Goal: Task Accomplishment & Management: Complete application form

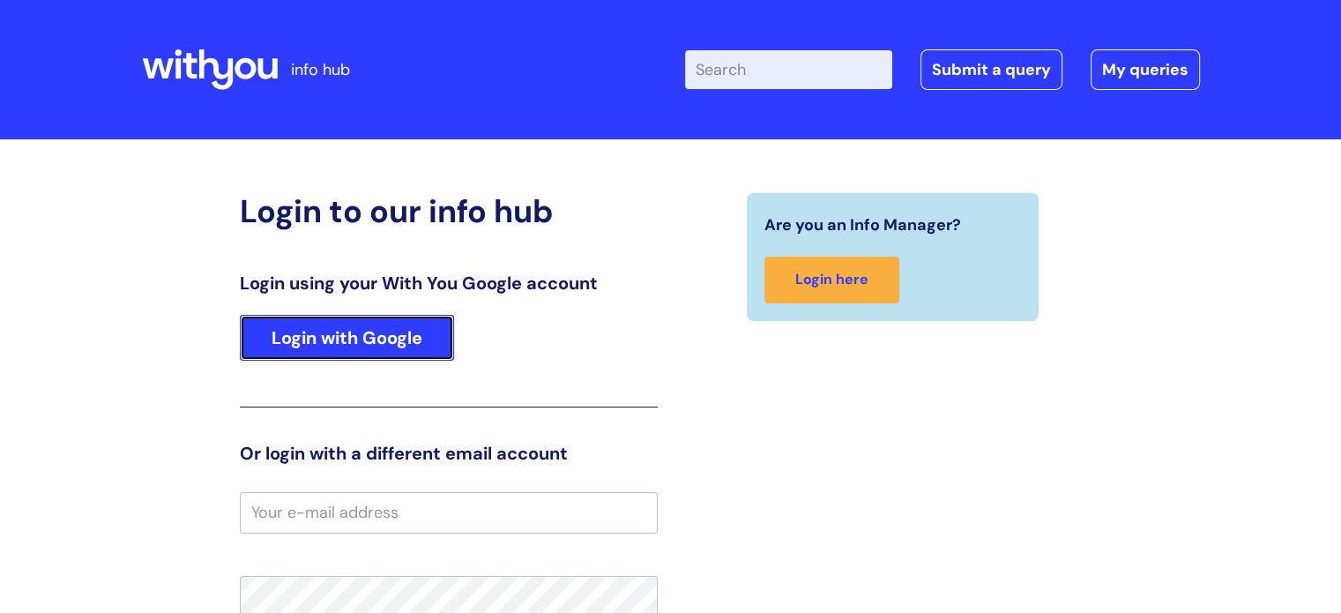
click at [363, 338] on link "Login with Google" at bounding box center [347, 338] width 214 height 46
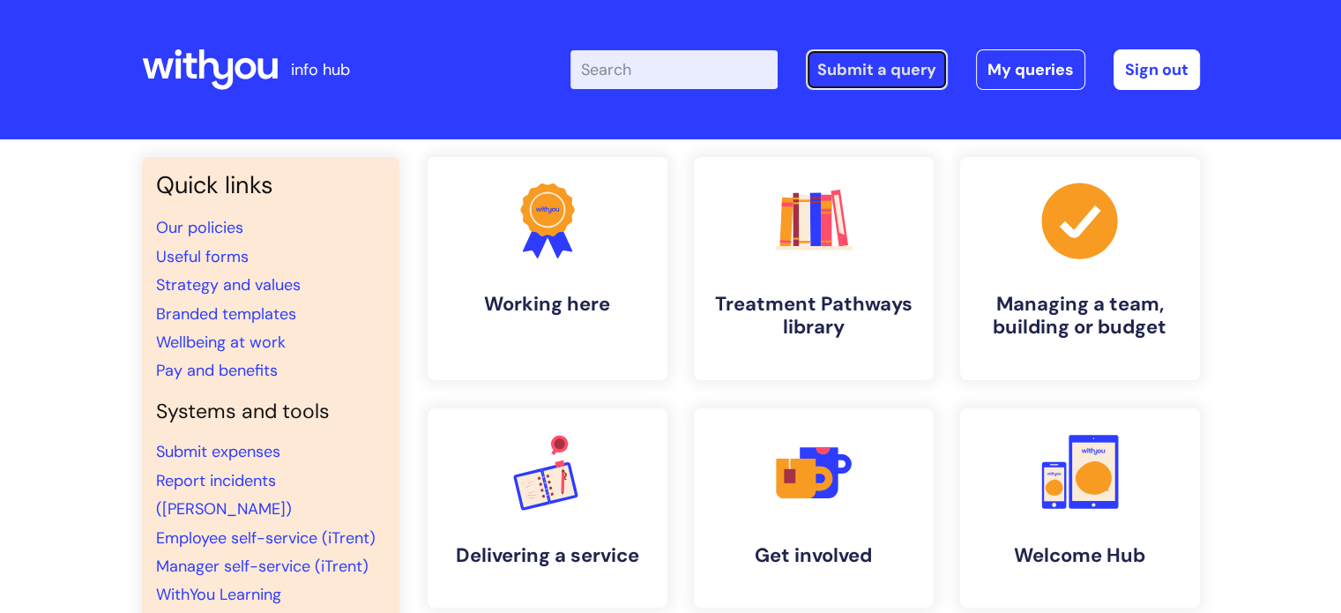
click at [908, 54] on link "Submit a query" at bounding box center [877, 69] width 142 height 41
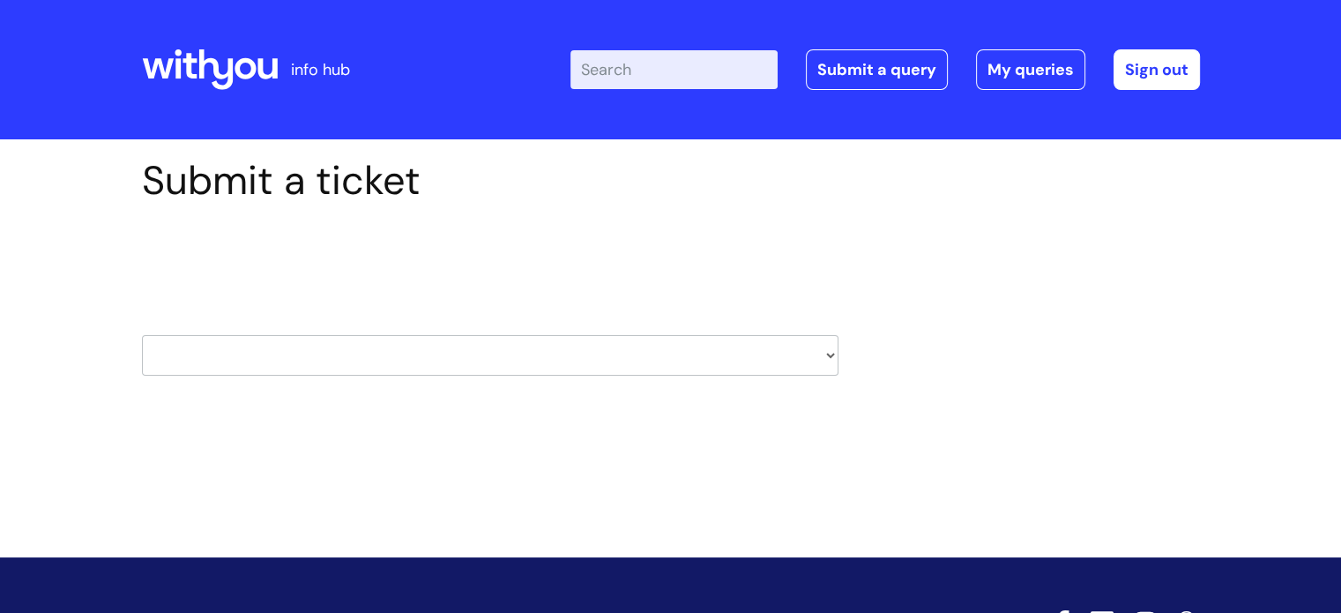
click at [501, 354] on select "HR / People IT and Support Clinical Drug Alerts Finance Accounts Data Support T…" at bounding box center [490, 355] width 696 height 41
select select "it_and_support"
click at [142, 335] on select "HR / People IT and Support Clinical Drug Alerts Finance Accounts Data Support T…" at bounding box center [490, 355] width 696 height 41
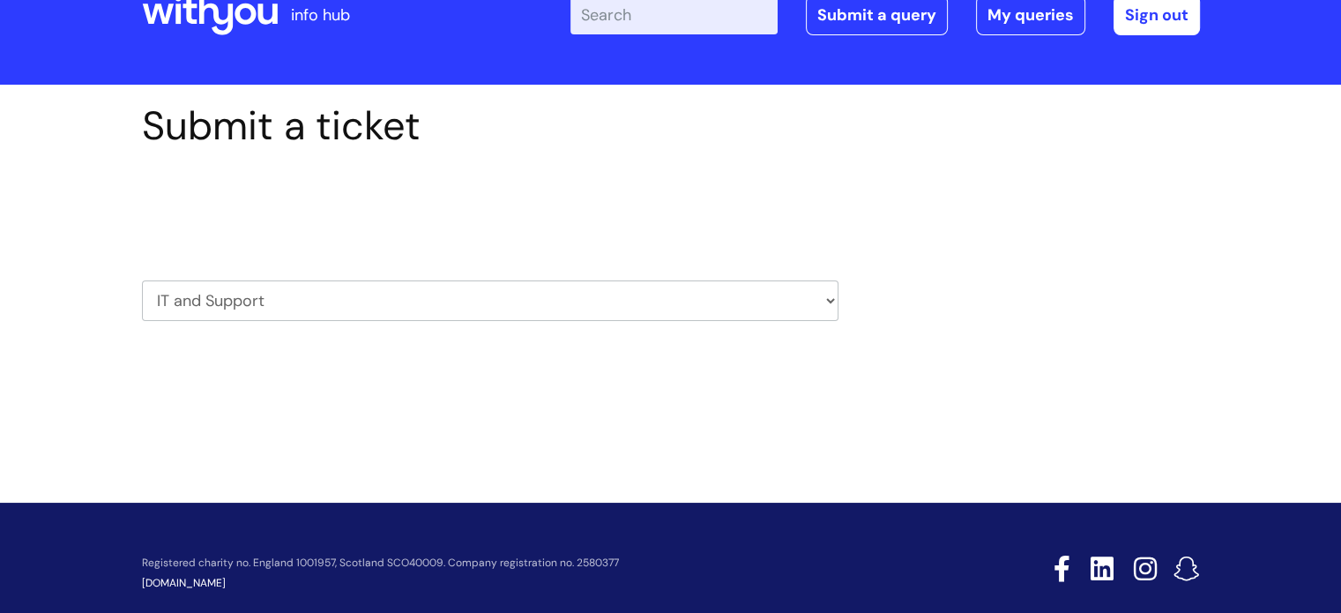
scroll to position [85, 0]
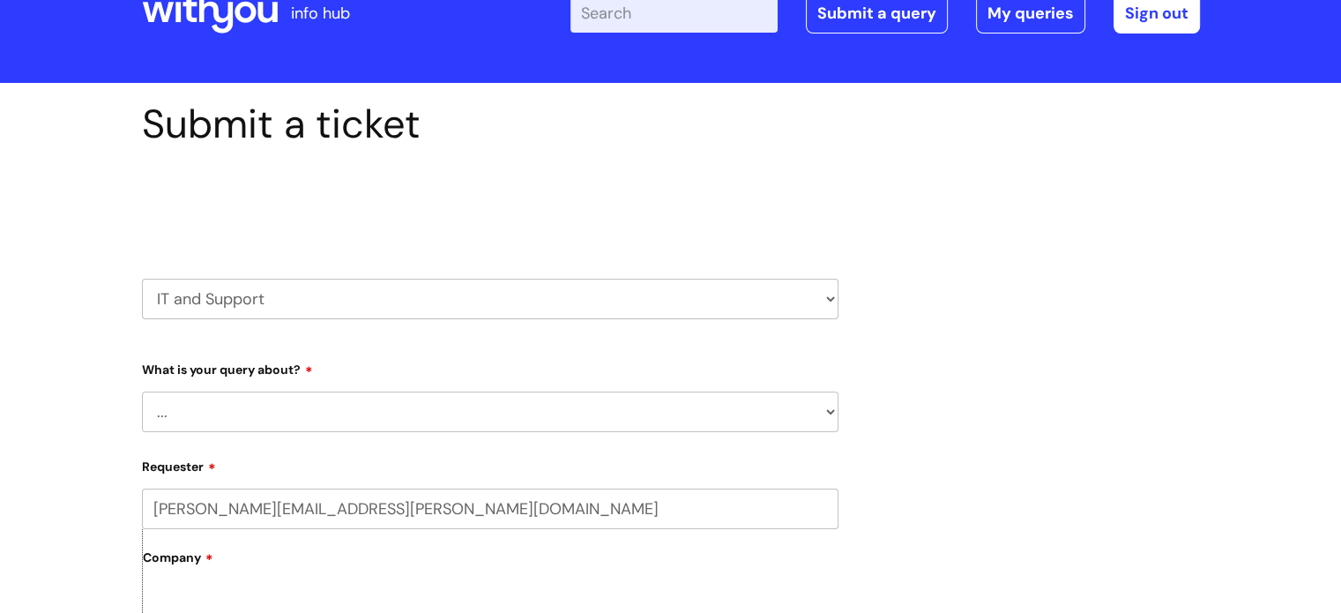
scroll to position [88, 0]
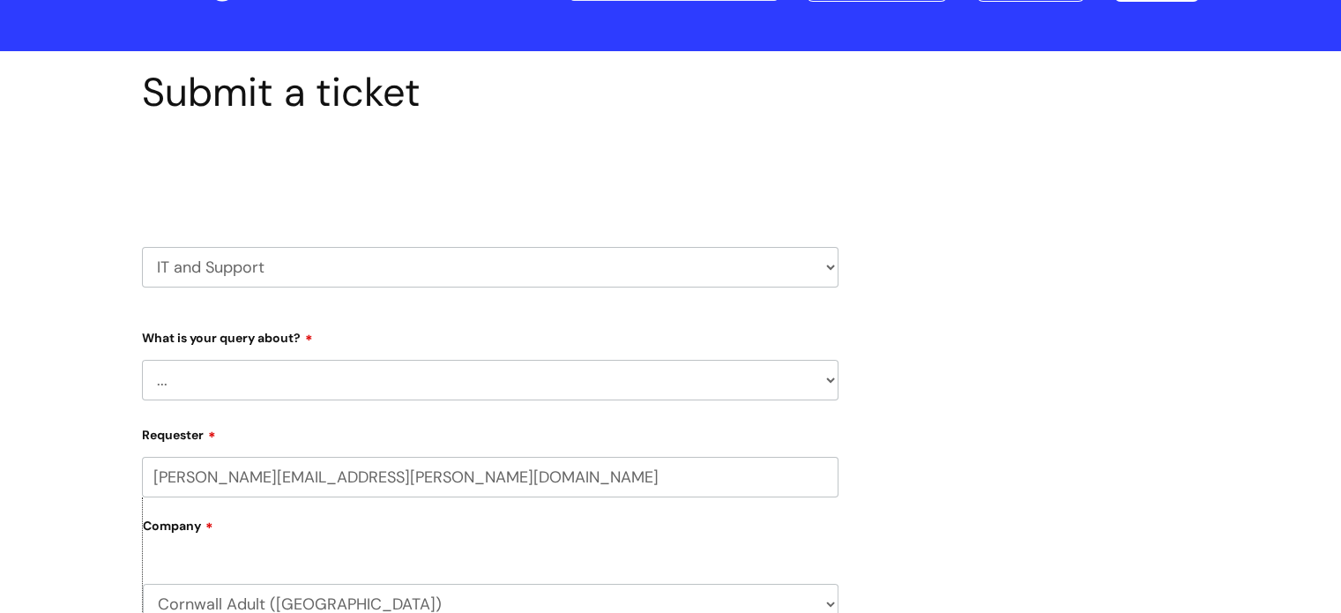
click at [247, 380] on select "... Mobile Phone Reset & MFA Accounts, Starters and Leavers IT Hardware issue I…" at bounding box center [490, 380] width 696 height 41
click at [299, 373] on select "... Mobile Phone Reset & MFA Accounts, Starters and Leavers IT Hardware issue I…" at bounding box center [490, 380] width 696 height 41
select select "IT Hardware issue"
click at [142, 360] on select "... Mobile Phone Reset & MFA Accounts, Starters and Leavers IT Hardware issue I…" at bounding box center [490, 380] width 696 height 41
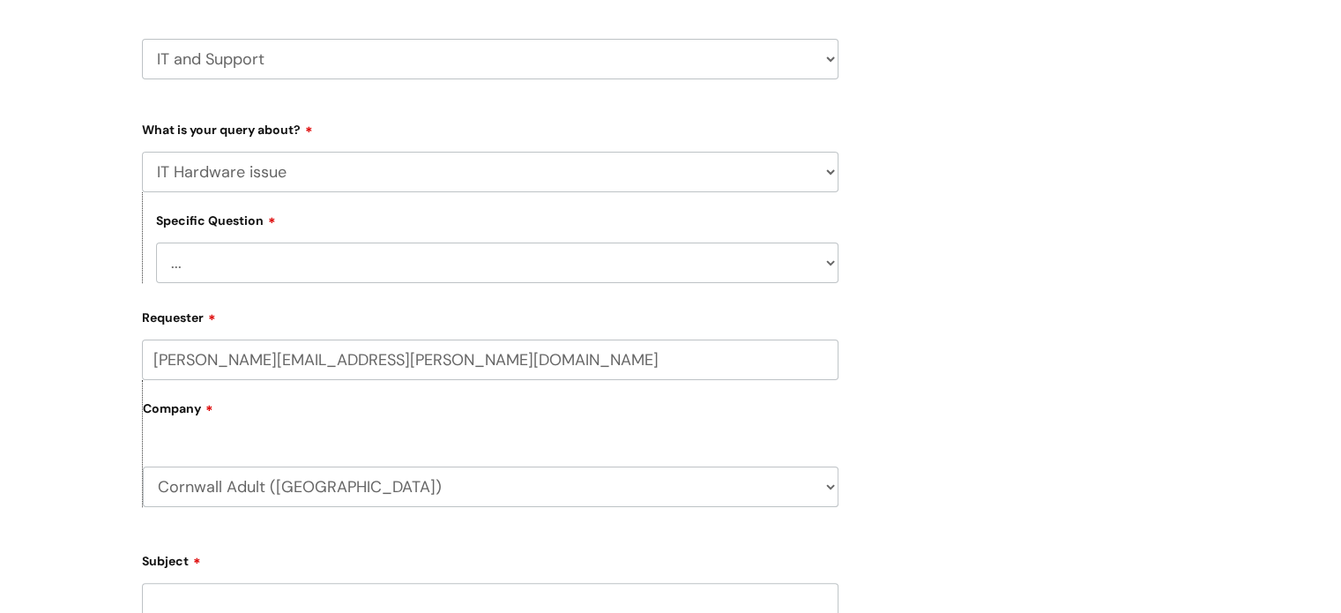
scroll to position [353, 0]
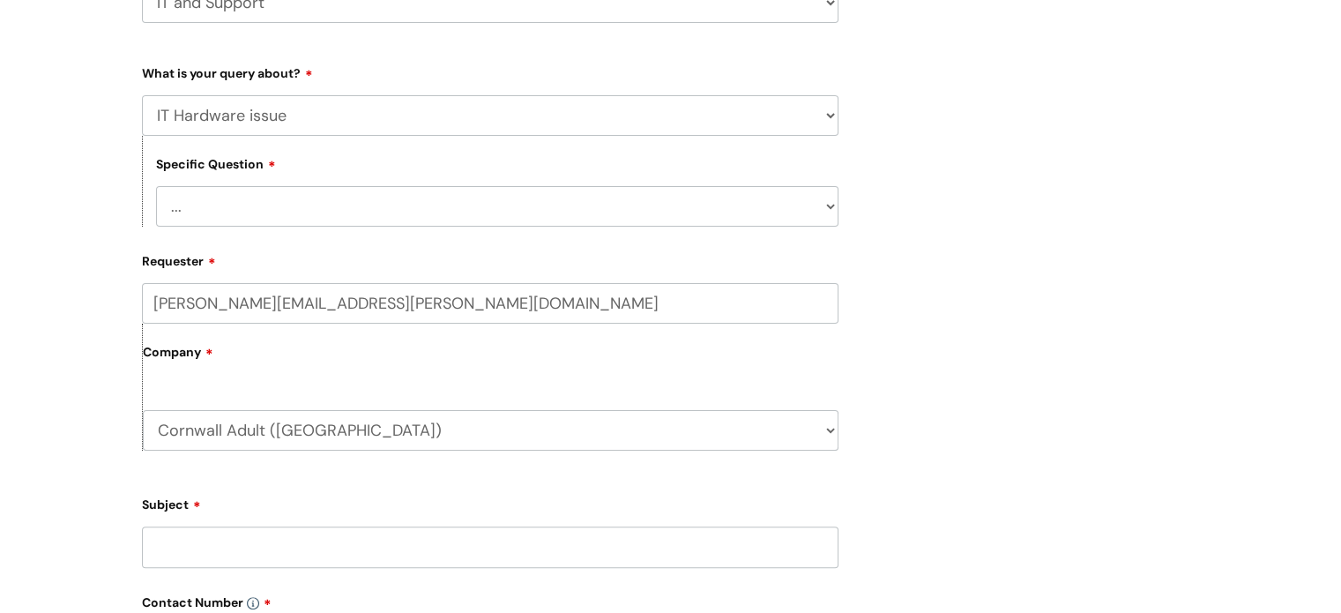
click at [387, 208] on select "... I need a new or replacement ... I’m waiting for new or replacement hardware…" at bounding box center [497, 206] width 682 height 41
select select "I need to return IT equipment"
click at [156, 186] on select "... I need a new or replacement ... I’m waiting for new or replacement hardware…" at bounding box center [497, 206] width 682 height 41
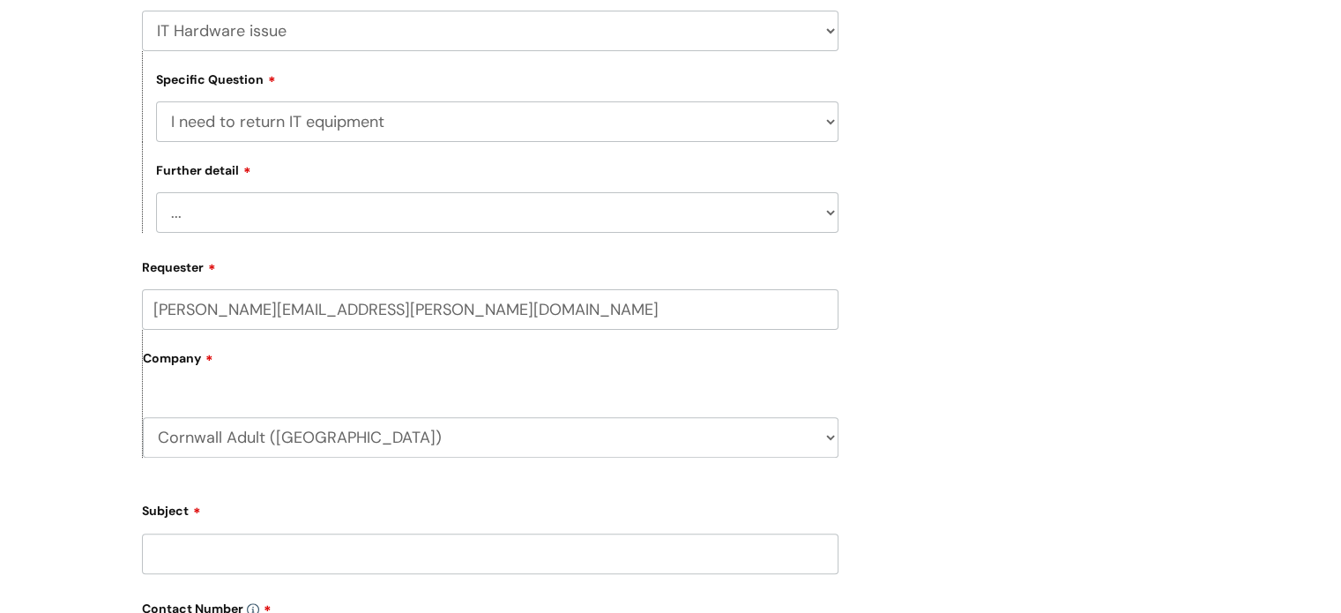
scroll to position [529, 0]
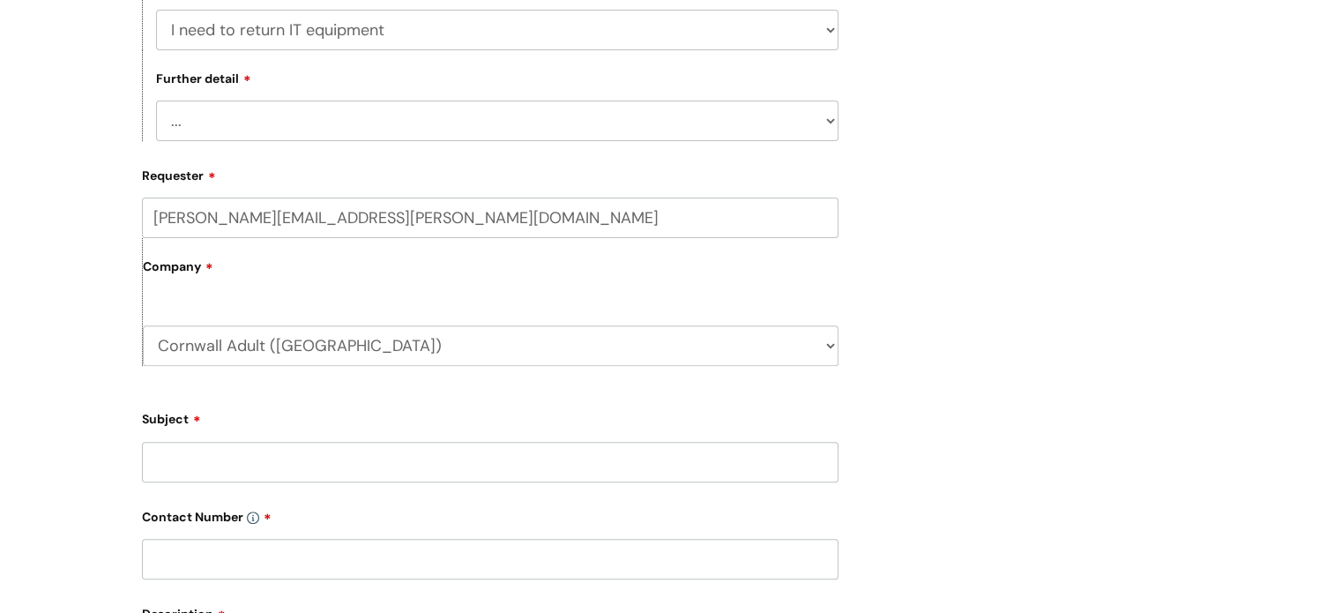
click at [310, 114] on select "... I’ve got a leaver’s laptop or mobile to return I’ve got spare IT equipment …" at bounding box center [497, 121] width 682 height 41
select select "I’ve got spare IT equipment return"
click at [156, 101] on select "... I’ve got a leaver’s laptop or mobile to return I’ve got spare IT equipment …" at bounding box center [497, 121] width 682 height 41
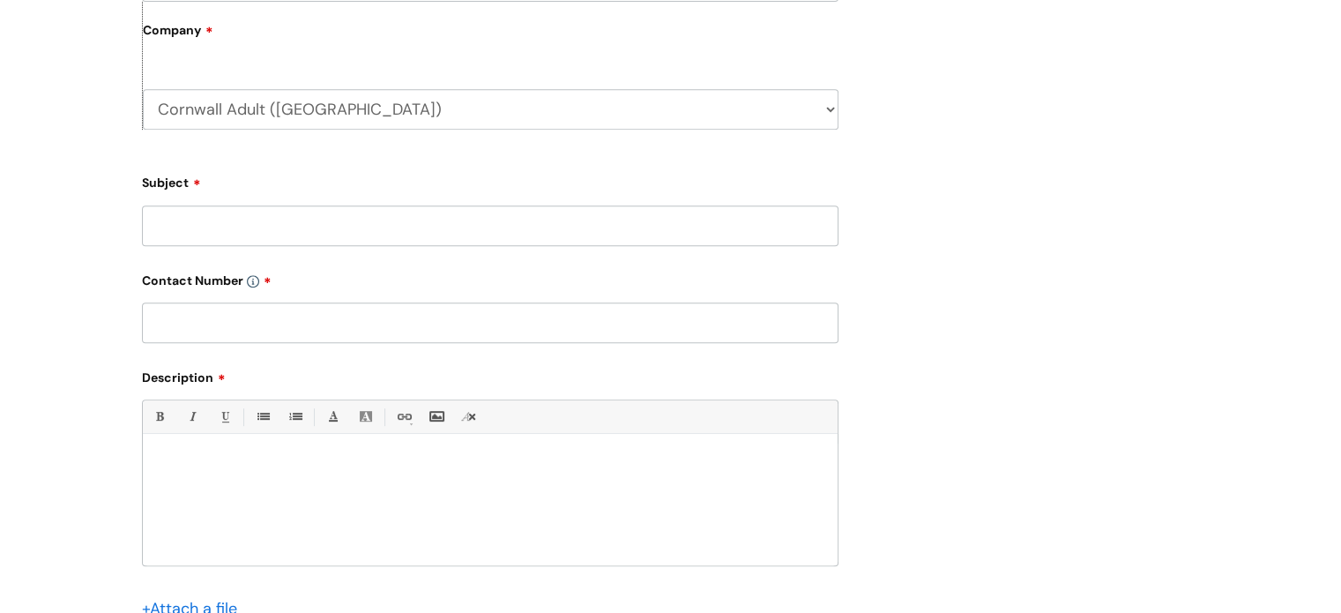
scroll to position [793, 0]
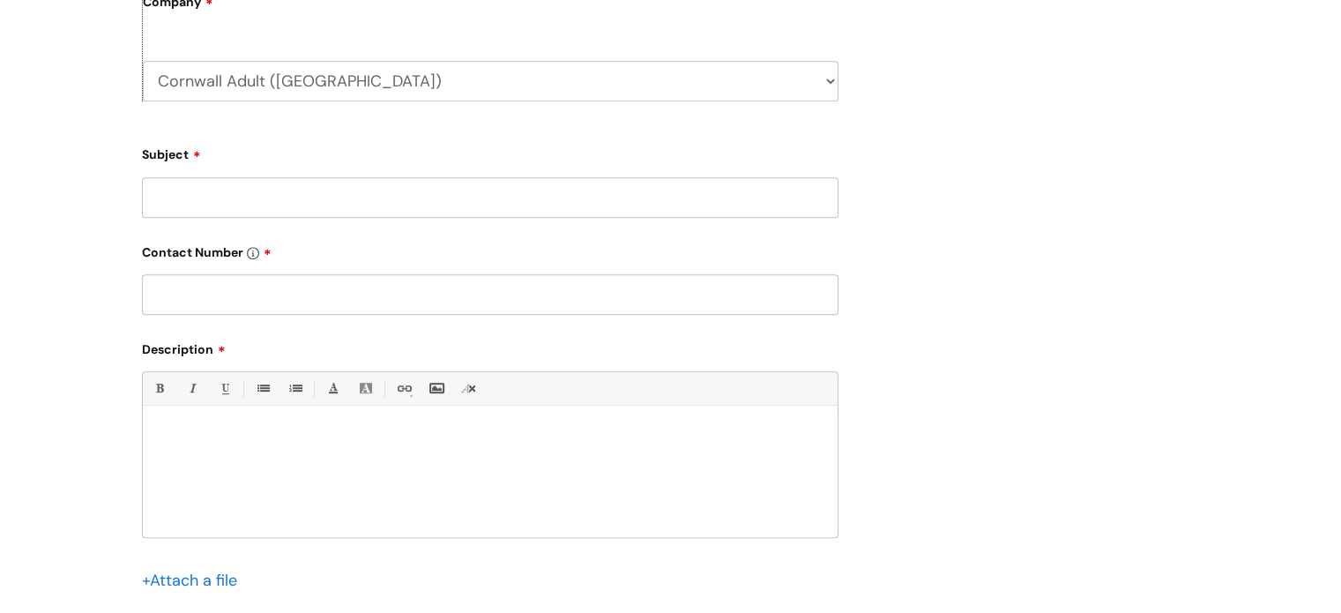
click at [262, 180] on input "Subject" at bounding box center [490, 197] width 696 height 41
paste input "Liz Phillips-Oates"
type input "[PERSON_NAME] - 02649"
click at [305, 457] on div at bounding box center [490, 476] width 695 height 122
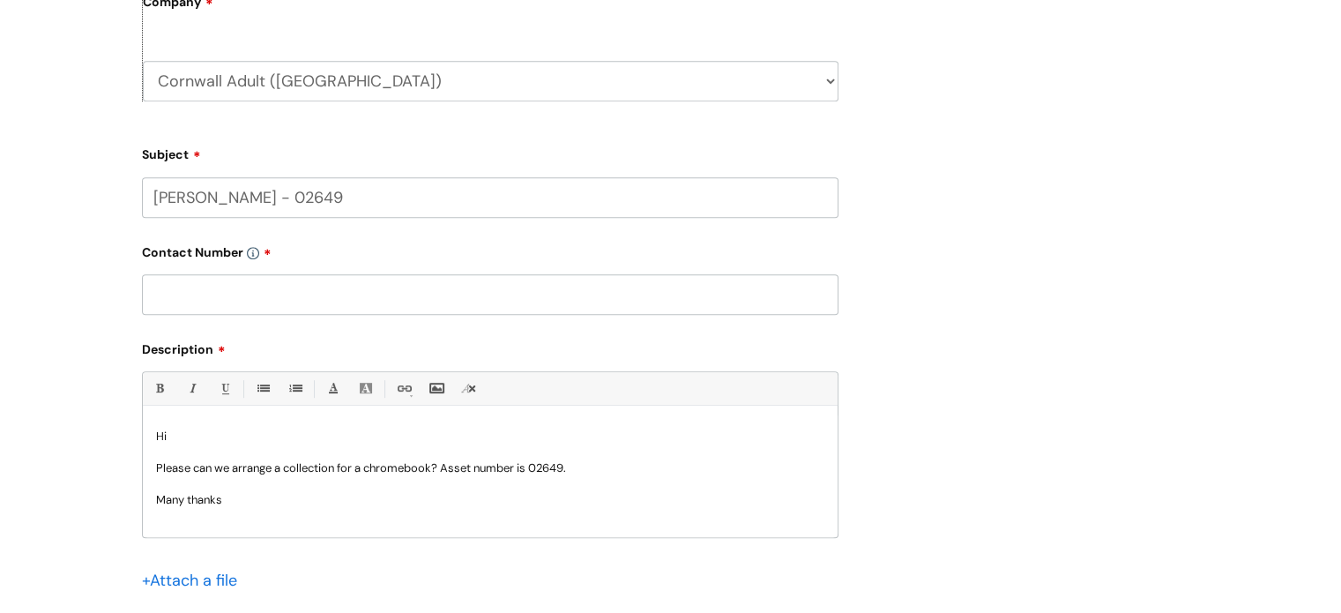
click at [402, 294] on input "text" at bounding box center [490, 294] width 696 height 41
paste input "07581 079654"
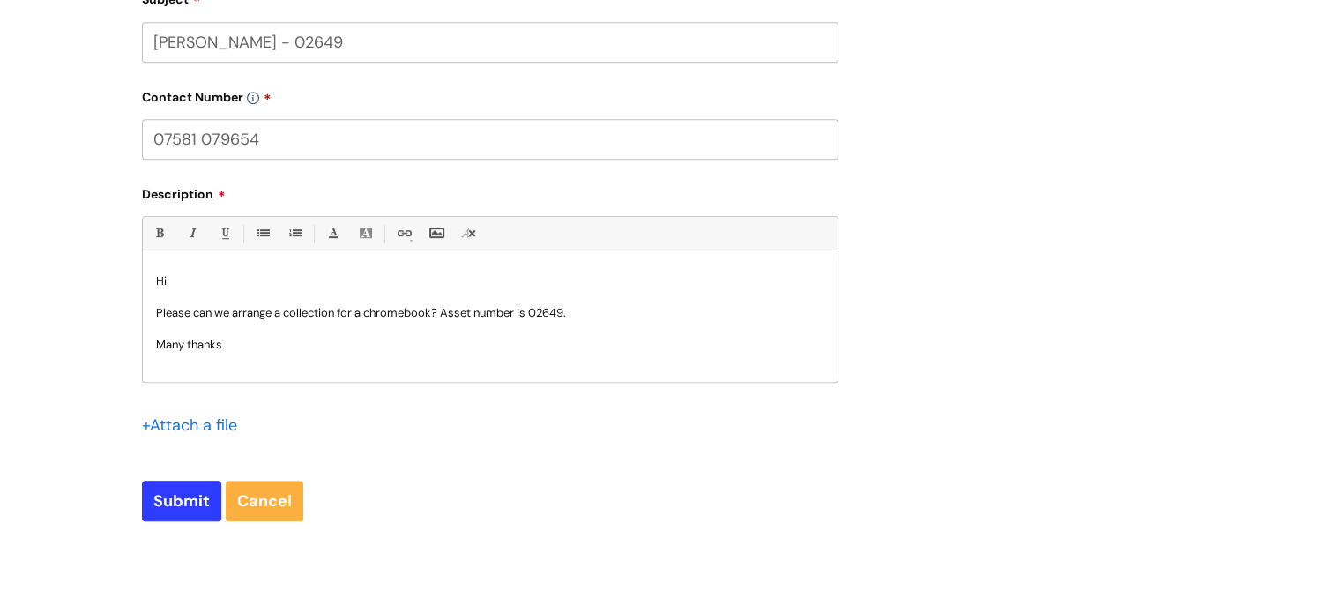
scroll to position [970, 0]
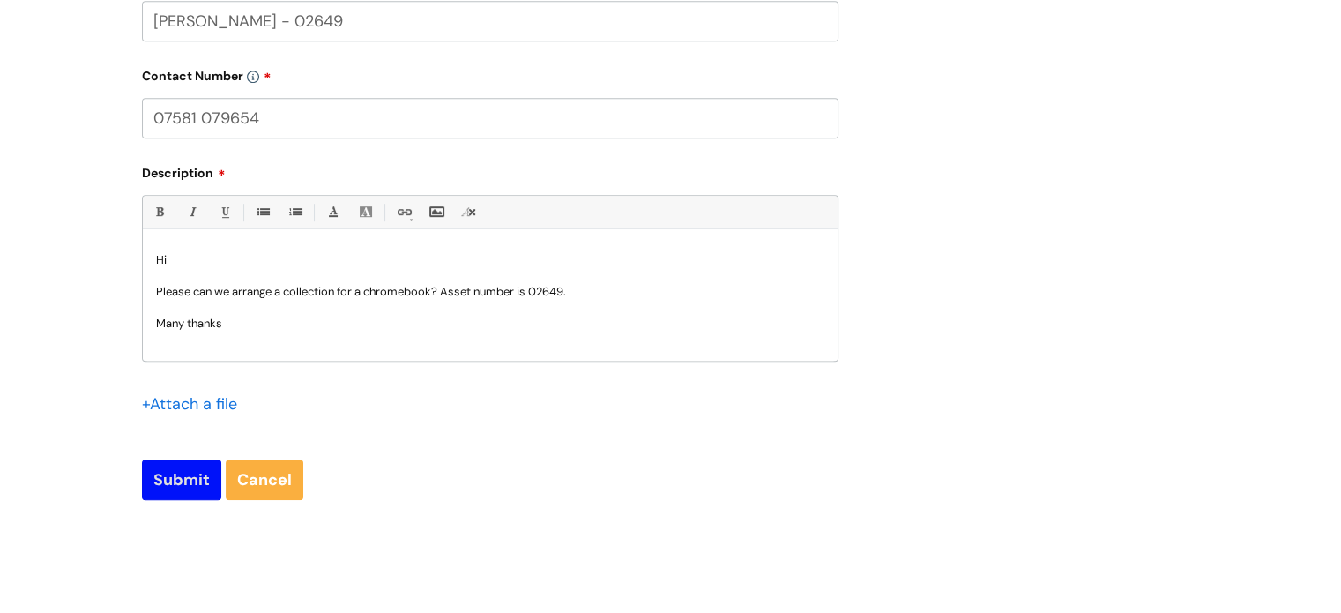
type input "07581 079654"
click at [201, 469] on input "Submit" at bounding box center [181, 479] width 79 height 41
type input "Please Wait..."
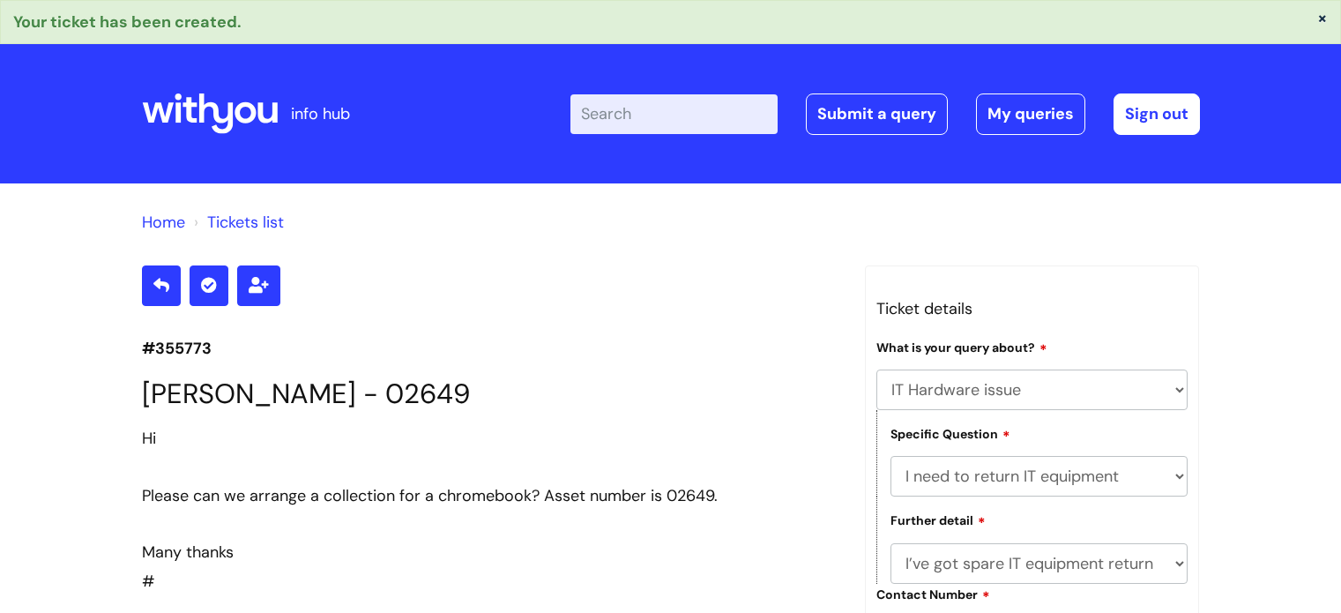
select select "IT Hardware issue"
select select "I need to return IT equipment"
select select "I’ve got spare IT equipment return"
